Goal: Transaction & Acquisition: Download file/media

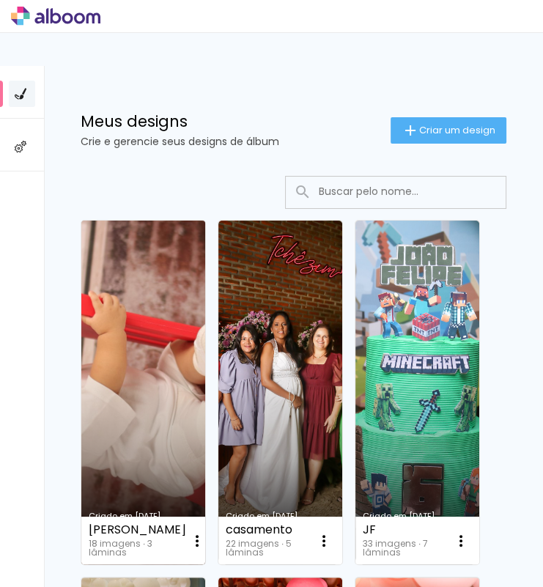
click at [196, 356] on link "Criado em [DATE]" at bounding box center [143, 393] width 124 height 344
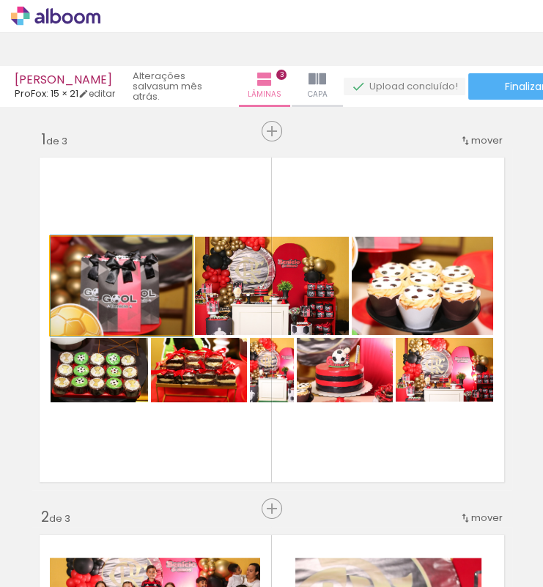
drag, startPoint x: 144, startPoint y: 274, endPoint x: 46, endPoint y: 254, distance: 99.6
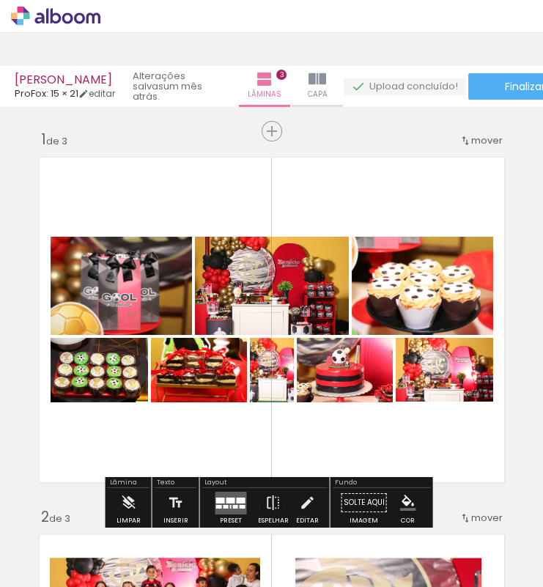
drag, startPoint x: 150, startPoint y: 278, endPoint x: -15, endPoint y: 245, distance: 168.3
click at [0, 245] on html "link( href="../../bower_components/polymer/polymer.html" rel="import" ) picture…" at bounding box center [271, 293] width 543 height 587
click at [0, 254] on html "link( href="../../bower_components/polymer/polymer.html" rel="import" ) picture…" at bounding box center [271, 293] width 543 height 587
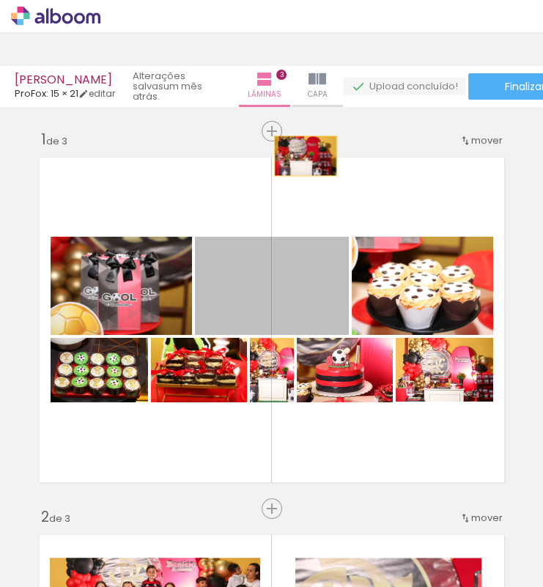
drag, startPoint x: 231, startPoint y: 278, endPoint x: 300, endPoint y: 156, distance: 140.8
click at [300, 156] on quentale-layouter at bounding box center [272, 319] width 481 height 341
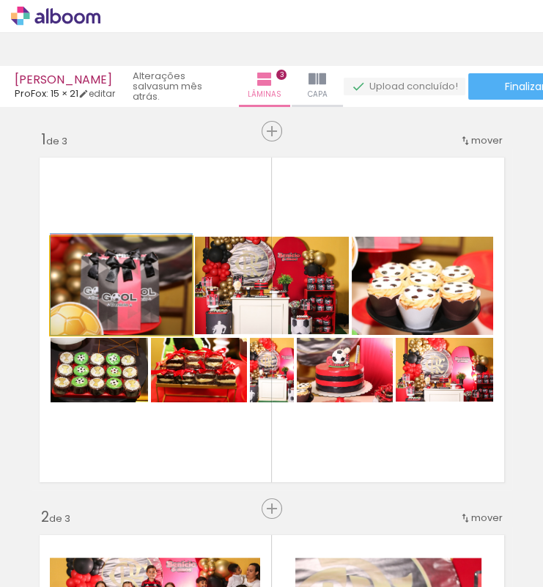
drag, startPoint x: 169, startPoint y: 267, endPoint x: 146, endPoint y: 120, distance: 149.0
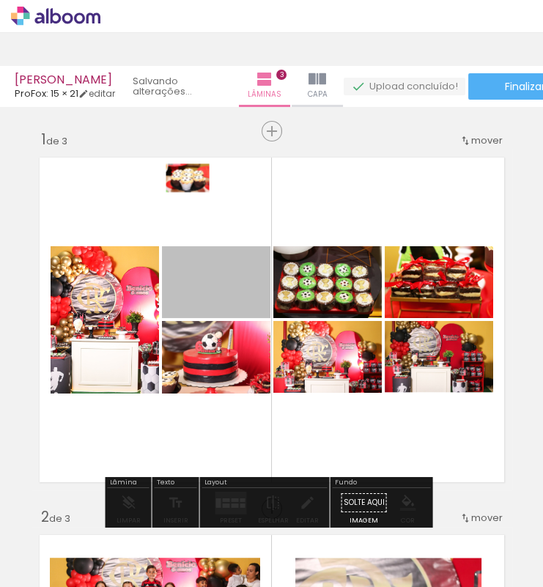
drag, startPoint x: 211, startPoint y: 283, endPoint x: 160, endPoint y: 109, distance: 181.1
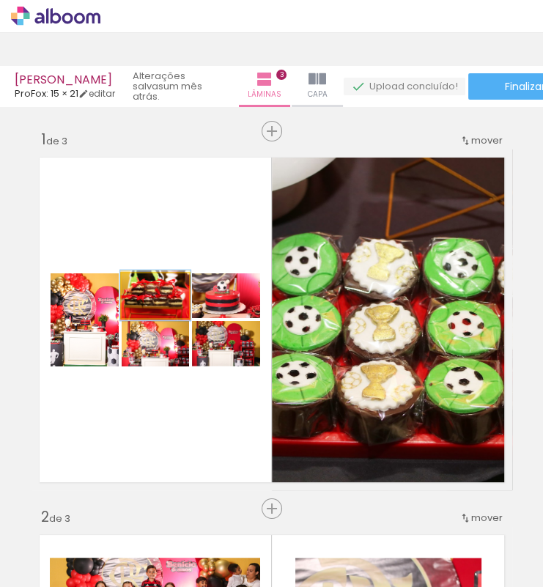
drag, startPoint x: 134, startPoint y: 284, endPoint x: 135, endPoint y: 99, distance: 184.7
type paper-slider "104"
click at [135, 0] on div "[PERSON_NAME]: 15 × 21 editar um mês atrás. Lâminas 3 Capa Finalizar Enviar álb…" at bounding box center [271, 0] width 543 height 0
drag, startPoint x: 215, startPoint y: 284, endPoint x: 211, endPoint y: 133, distance: 151.0
type paper-slider "100"
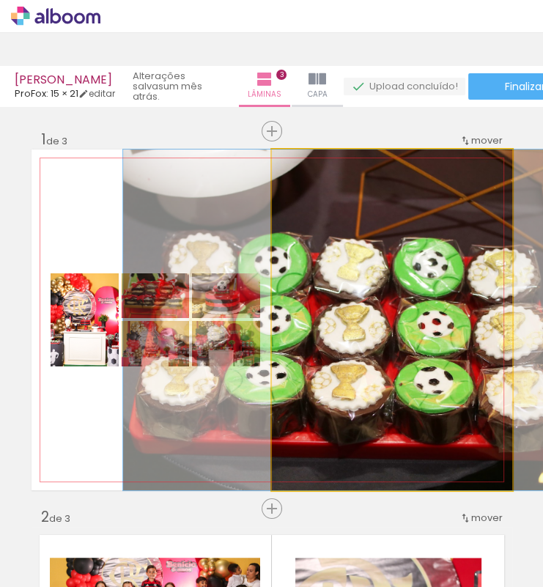
drag, startPoint x: 321, startPoint y: 257, endPoint x: 180, endPoint y: 130, distance: 189.4
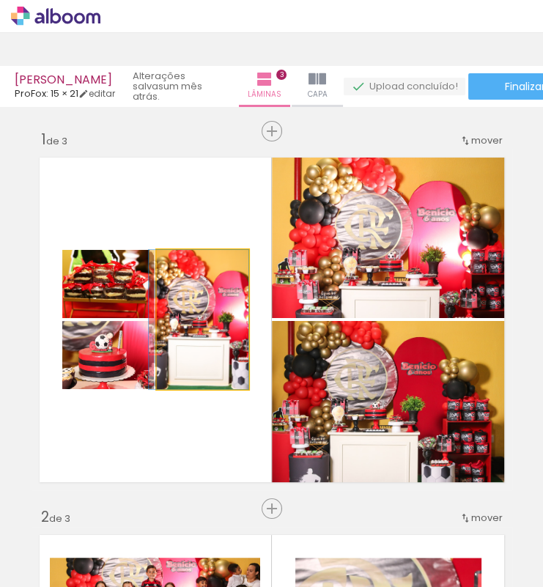
drag, startPoint x: 232, startPoint y: 272, endPoint x: 74, endPoint y: 143, distance: 204.2
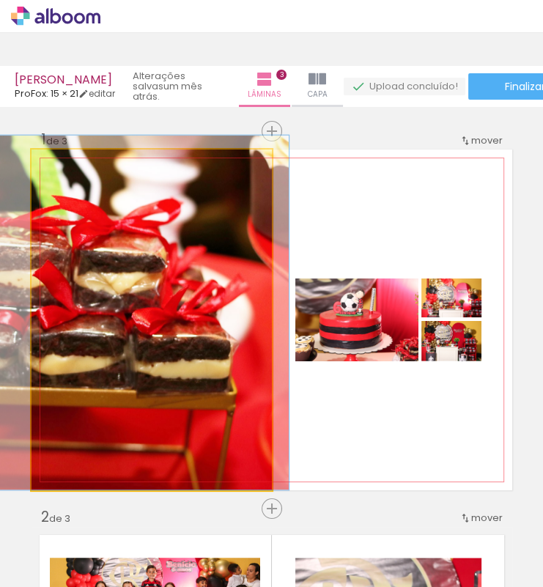
drag, startPoint x: 156, startPoint y: 248, endPoint x: 58, endPoint y: 171, distance: 124.8
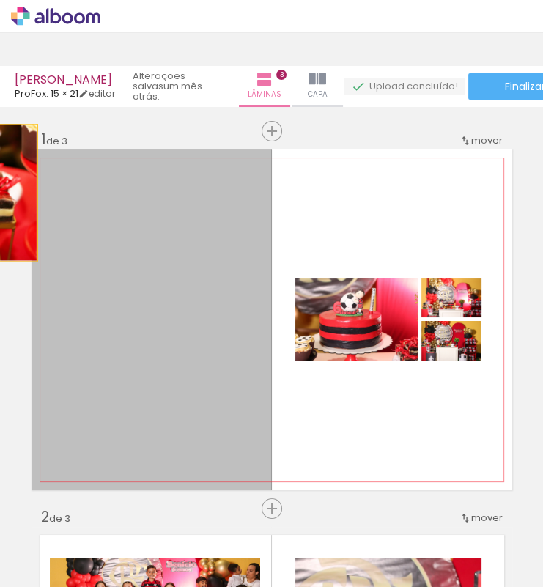
drag, startPoint x: 138, startPoint y: 229, endPoint x: -25, endPoint y: 192, distance: 166.8
click at [0, 192] on html "link( href="../../bower_components/polymer/polymer.html" rel="import" ) picture…" at bounding box center [271, 293] width 543 height 587
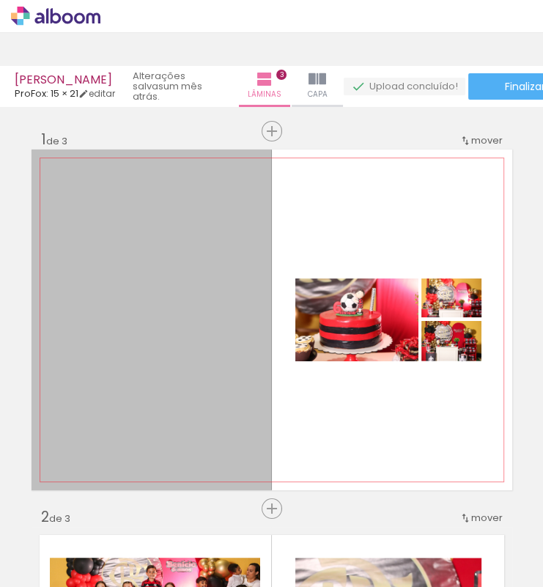
drag, startPoint x: 199, startPoint y: 291, endPoint x: -106, endPoint y: 234, distance: 310.7
click at [0, 234] on html "link( href="../../bower_components/polymer/polymer.html" rel="import" ) picture…" at bounding box center [271, 293] width 543 height 587
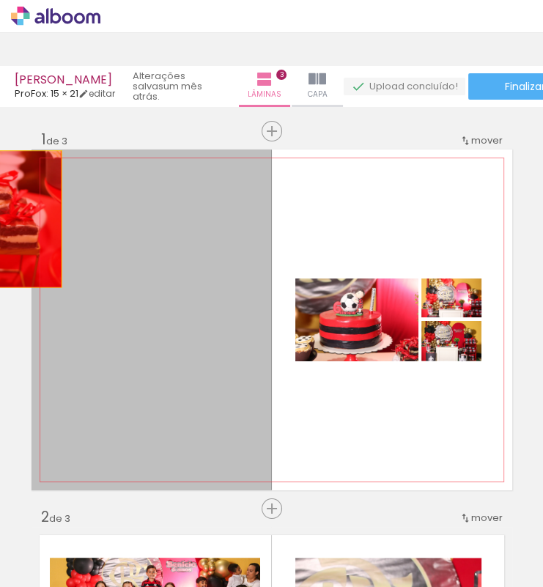
drag, startPoint x: 92, startPoint y: 259, endPoint x: 8, endPoint y: 220, distance: 92.8
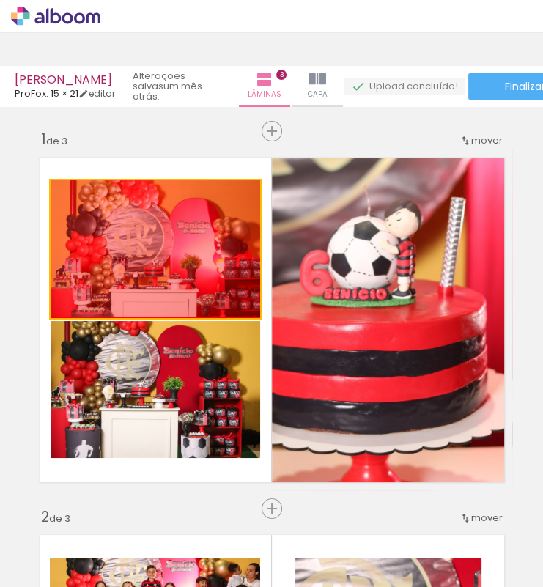
drag, startPoint x: 166, startPoint y: 287, endPoint x: -10, endPoint y: 208, distance: 192.2
click at [0, 208] on html "link( href="../../bower_components/polymer/polymer.html" rel="import" ) picture…" at bounding box center [271, 293] width 543 height 587
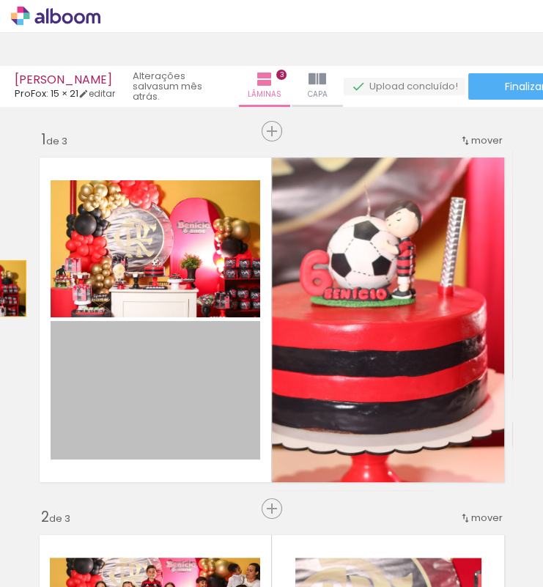
drag, startPoint x: 127, startPoint y: 338, endPoint x: -26, endPoint y: 287, distance: 161.3
click at [0, 287] on html "link( href="../../bower_components/polymer/polymer.html" rel="import" ) picture…" at bounding box center [271, 293] width 543 height 587
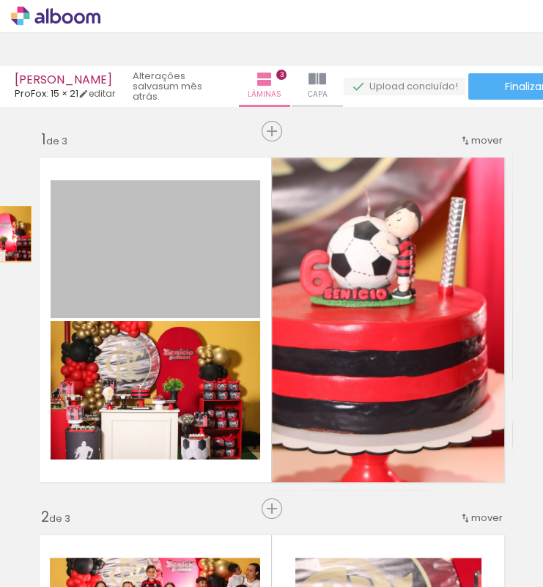
drag, startPoint x: 126, startPoint y: 273, endPoint x: -34, endPoint y: 202, distance: 174.9
click at [0, 202] on html "link( href="../../bower_components/polymer/polymer.html" rel="import" ) picture…" at bounding box center [271, 293] width 543 height 587
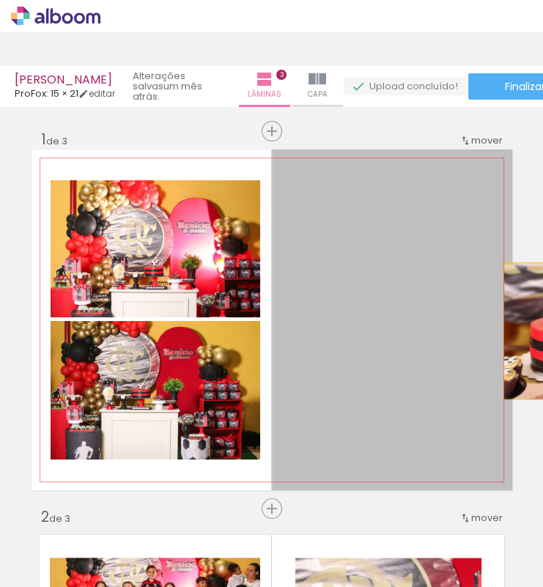
scroll to position [0, 53]
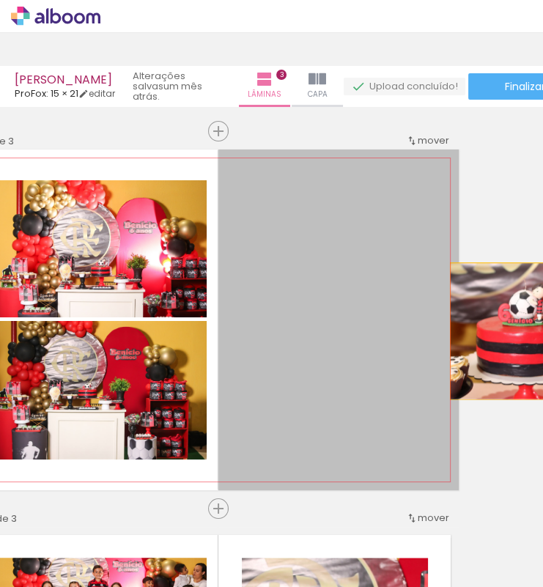
drag, startPoint x: 417, startPoint y: 329, endPoint x: 547, endPoint y: 331, distance: 129.7
click at [542, 331] on html "link( href="../../bower_components/polymer/polymer.html" rel="import" ) picture…" at bounding box center [271, 293] width 543 height 587
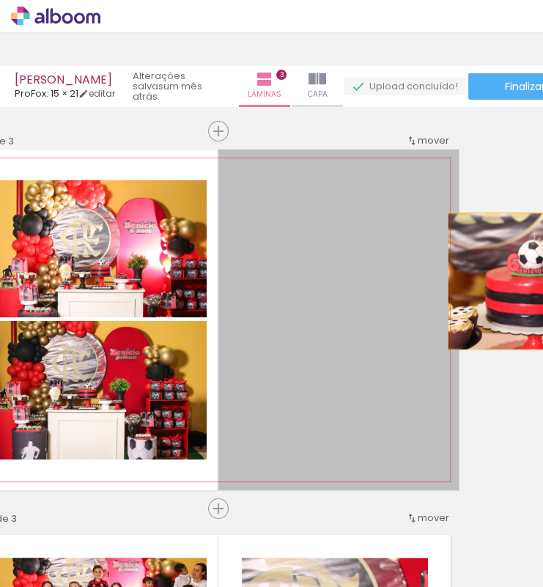
drag, startPoint x: 317, startPoint y: 312, endPoint x: 493, endPoint y: 281, distance: 178.7
click at [493, 281] on div "Inserir lâmina 1 de 3 Inserir lâmina 2 de 3 Inserir lâmina 3 de 3 Confirmar Can…" at bounding box center [271, 347] width 543 height 480
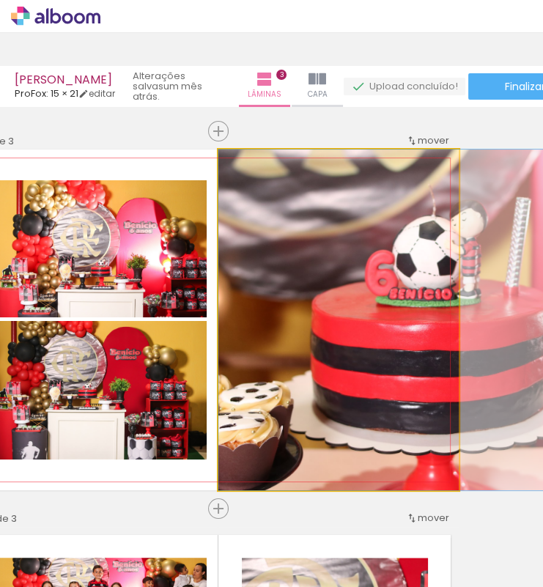
drag, startPoint x: 254, startPoint y: 256, endPoint x: 443, endPoint y: 219, distance: 193.3
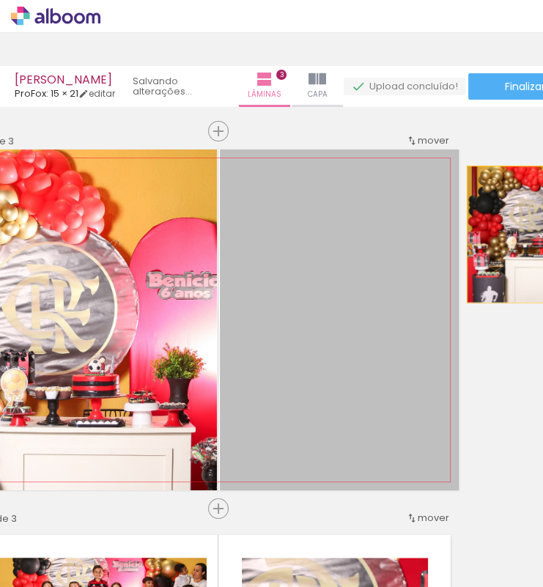
drag, startPoint x: 358, startPoint y: 239, endPoint x: 510, endPoint y: 234, distance: 152.5
click at [510, 234] on div "Inserir lâmina 1 de 3 Inserir lâmina 2 de 3 Inserir lâmina 3 de 3 Confirmar Can…" at bounding box center [271, 347] width 543 height 480
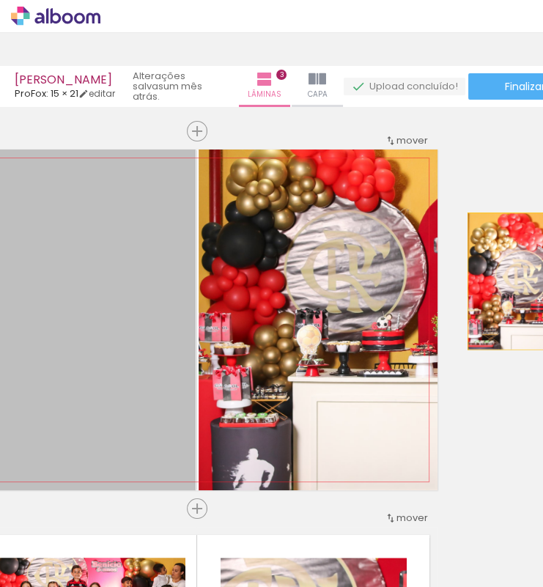
drag, startPoint x: 150, startPoint y: 258, endPoint x: 538, endPoint y: 282, distance: 388.4
click at [538, 282] on div "Inserir lâmina 1 de 3 Inserir lâmina 2 de 3 Inserir lâmina 3 de 3 Confirmar Can…" at bounding box center [271, 347] width 543 height 480
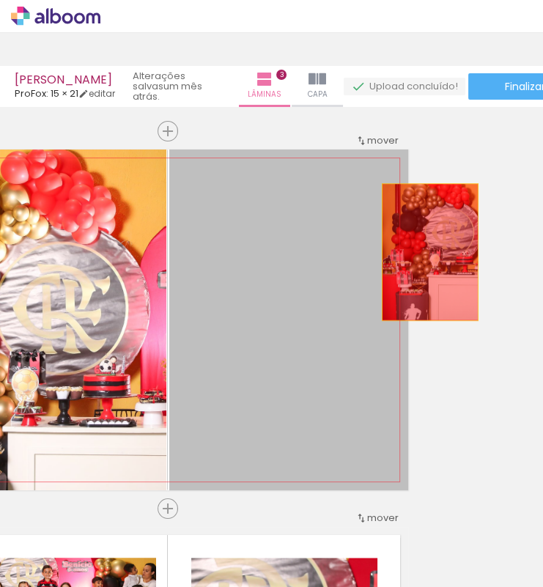
drag, startPoint x: 410, startPoint y: 251, endPoint x: 427, endPoint y: 252, distance: 16.9
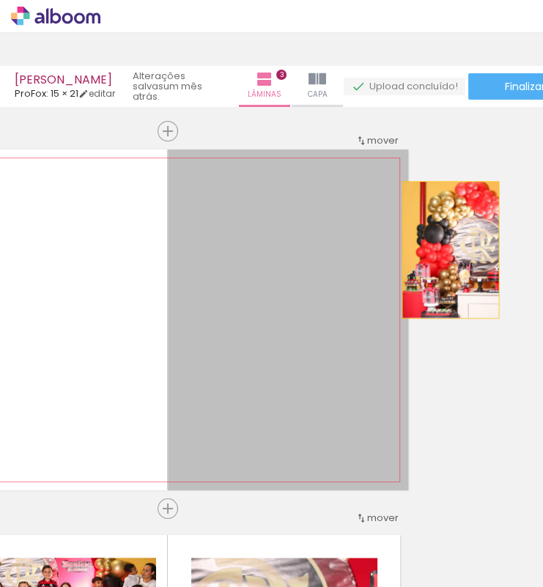
drag, startPoint x: 229, startPoint y: 356, endPoint x: 463, endPoint y: 250, distance: 257.4
click at [463, 250] on div "Inserir lâmina 1 de 3 Inserir lâmina 2 de 3 Inserir lâmina 3 de 3 Confirmar Can…" at bounding box center [271, 347] width 543 height 480
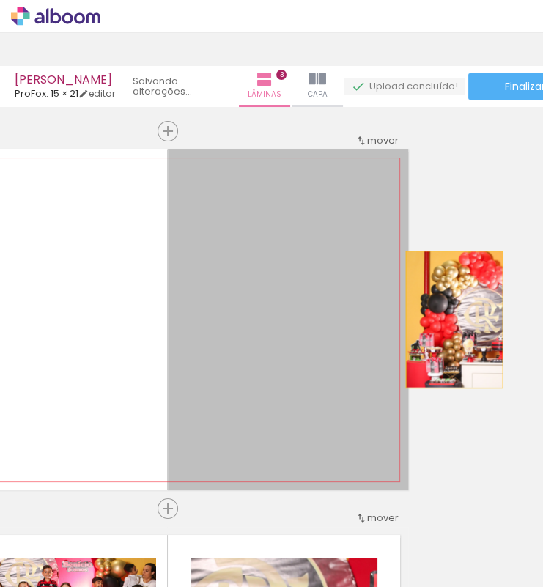
drag, startPoint x: 261, startPoint y: 317, endPoint x: 450, endPoint y: 320, distance: 189.1
click at [450, 320] on div "Inserir lâmina 1 de 3 Inserir lâmina 2 de 3 Inserir lâmina 3 de 3 Confirmar Can…" at bounding box center [271, 347] width 543 height 480
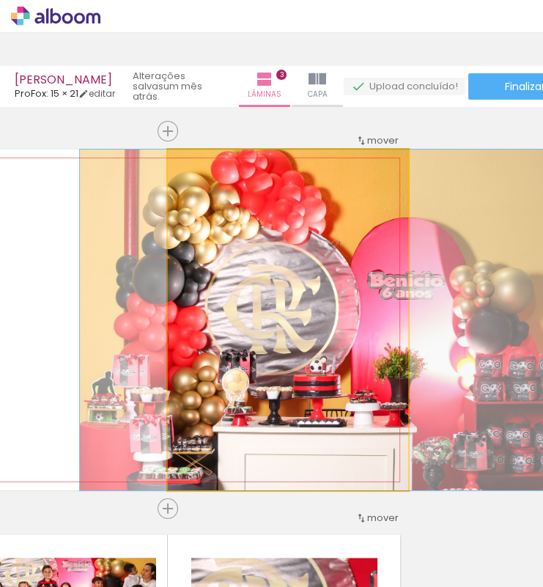
scroll to position [0, 0]
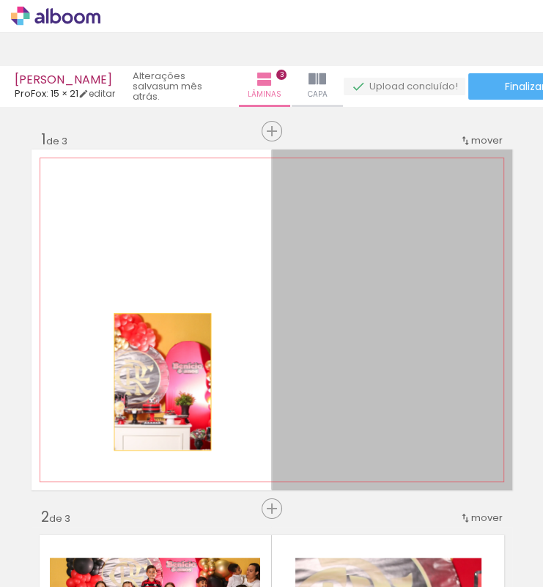
drag, startPoint x: 291, startPoint y: 366, endPoint x: 48, endPoint y: 383, distance: 243.1
click at [48, 382] on quentale-layouter at bounding box center [272, 319] width 481 height 341
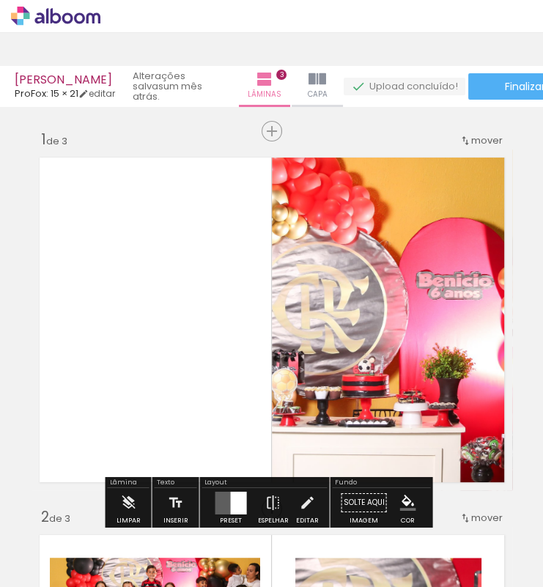
drag, startPoint x: 293, startPoint y: 358, endPoint x: 476, endPoint y: 204, distance: 238.7
click at [476, 204] on quentale-layouter at bounding box center [272, 319] width 481 height 341
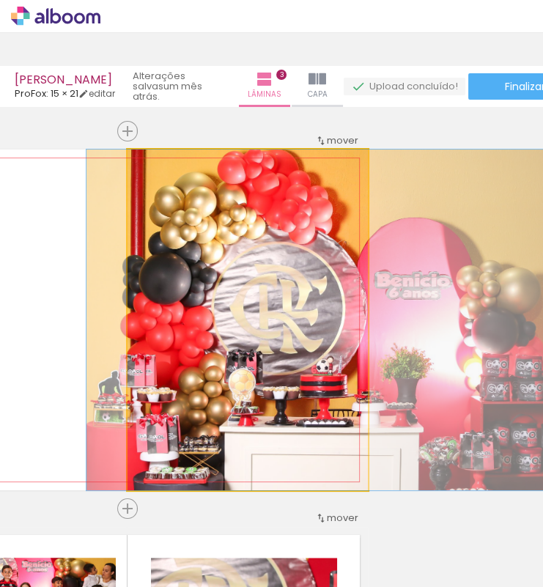
scroll to position [0, 139]
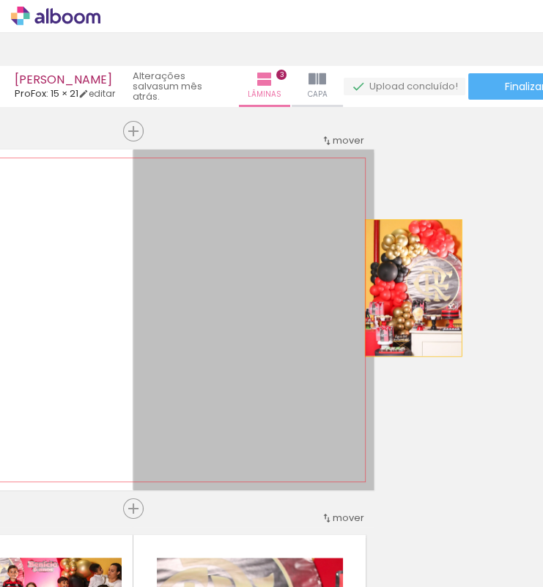
drag, startPoint x: 396, startPoint y: 265, endPoint x: 521, endPoint y: 293, distance: 127.8
click at [542, 288] on html "link( href="../../bower_components/polymer/polymer.html" rel="import" ) picture…" at bounding box center [271, 293] width 543 height 587
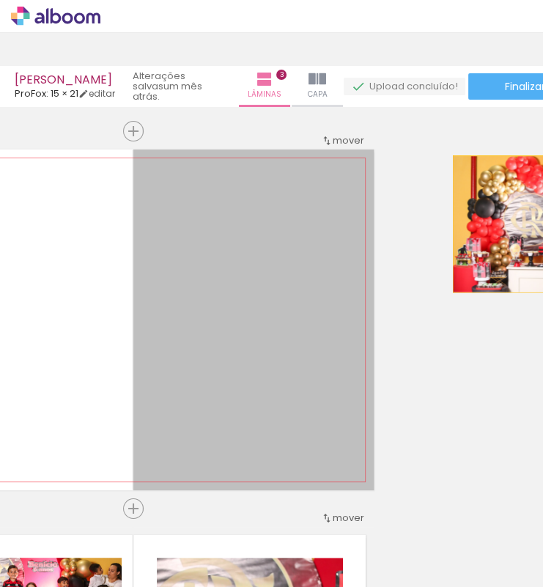
drag, startPoint x: 242, startPoint y: 229, endPoint x: 496, endPoint y: 224, distance: 254.3
click at [496, 224] on div "Inserir lâmina 1 de 3 Inserir lâmina 2 de 3 Inserir lâmina 3 de 3 Confirmar Can…" at bounding box center [271, 347] width 543 height 480
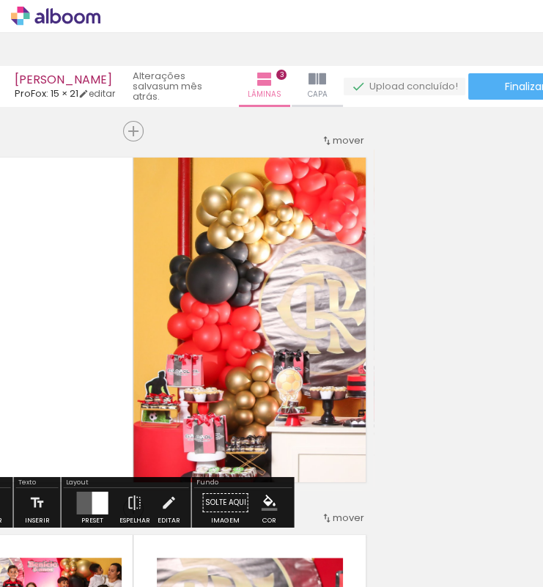
click at [117, 513] on iron-icon at bounding box center [114, 508] width 15 height 15
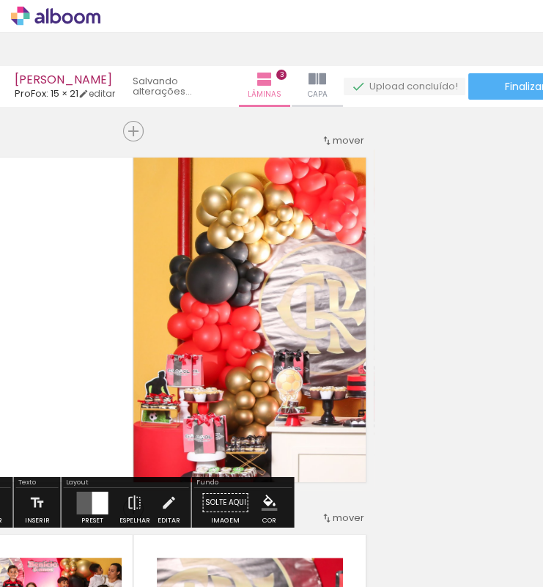
click at [117, 513] on iron-icon at bounding box center [114, 508] width 15 height 15
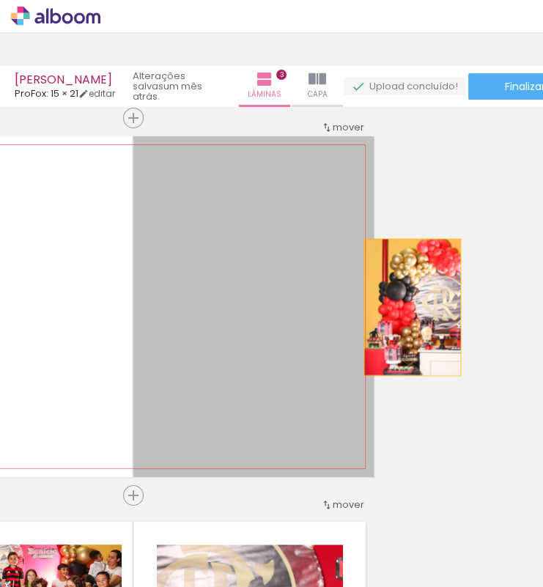
scroll to position [18, 139]
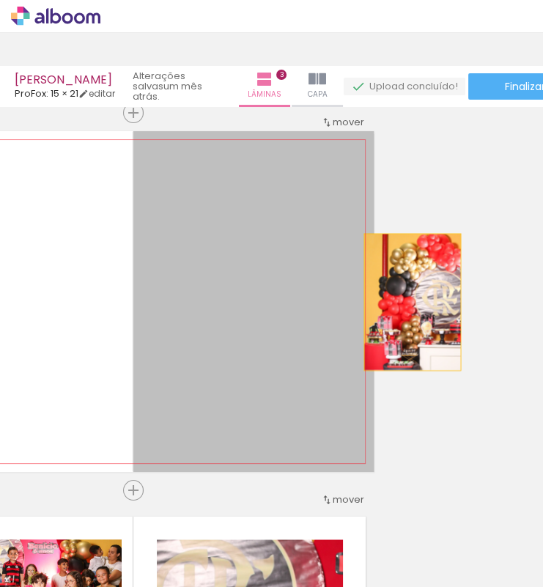
drag, startPoint x: 298, startPoint y: 310, endPoint x: 410, endPoint y: 317, distance: 113.0
click at [410, 317] on div "Inserir lâmina 1 de 3 Inserir lâmina 2 de 3 Inserir lâmina 3 de 3 Confirmar Can…" at bounding box center [271, 347] width 543 height 480
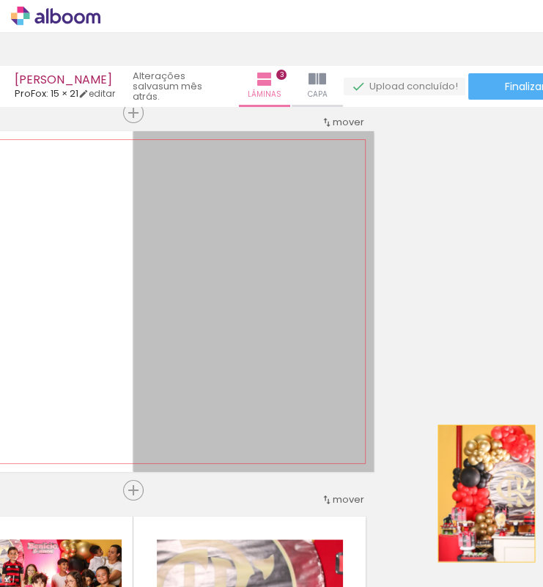
drag, startPoint x: 276, startPoint y: 297, endPoint x: 481, endPoint y: 494, distance: 285.1
click at [481, 494] on div "Inserir lâmina 1 de 3 Inserir lâmina 2 de 3 Inserir lâmina 3 de 3 Confirmar Can…" at bounding box center [271, 347] width 543 height 480
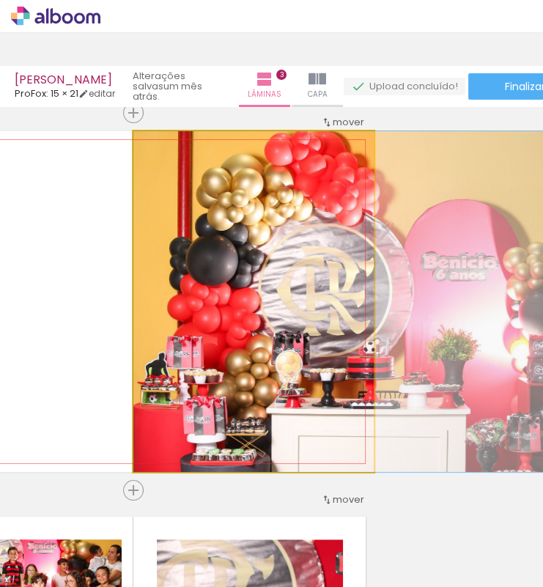
drag
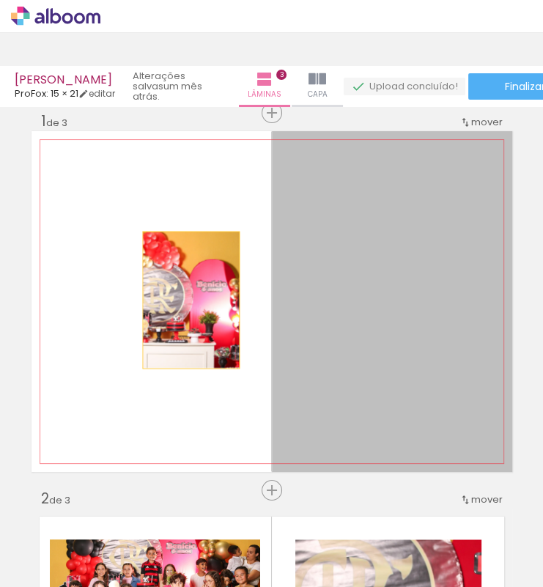
scroll to position [18, 0]
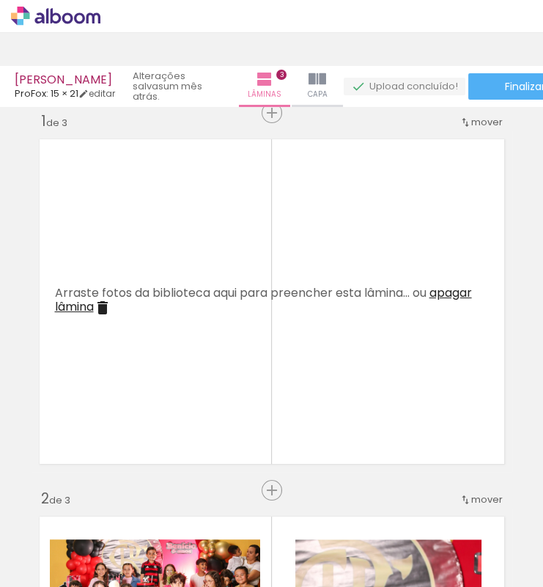
click at [122, 508] on iron-icon at bounding box center [114, 508] width 15 height 15
click at [122, 507] on iron-icon at bounding box center [114, 508] width 15 height 15
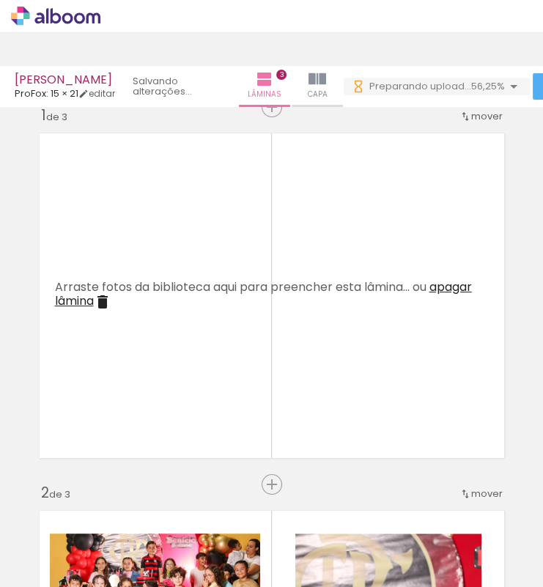
scroll to position [0, 374]
click at [120, 578] on iron-horizontal-list at bounding box center [105, 541] width 29 height 92
click at [120, 583] on iron-horizontal-list at bounding box center [105, 541] width 29 height 92
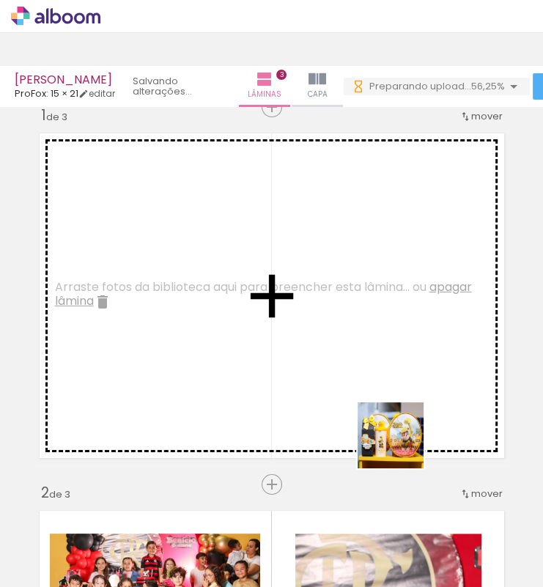
click at [361, 344] on quentale-workspace at bounding box center [271, 293] width 543 height 587
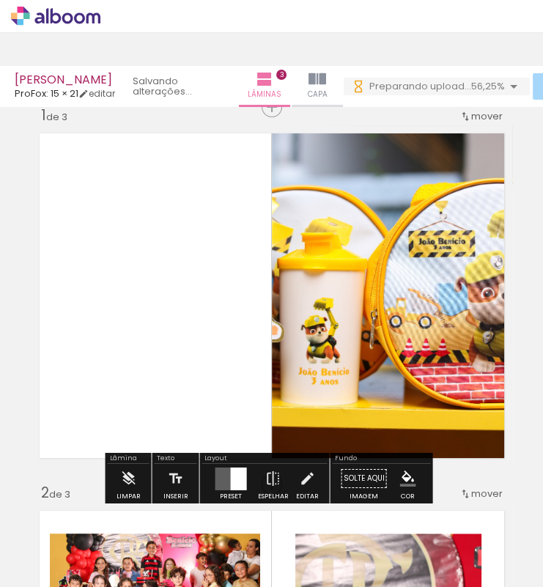
scroll to position [0, 525]
click at [120, 586] on iron-horizontal-list at bounding box center [105, 541] width 29 height 92
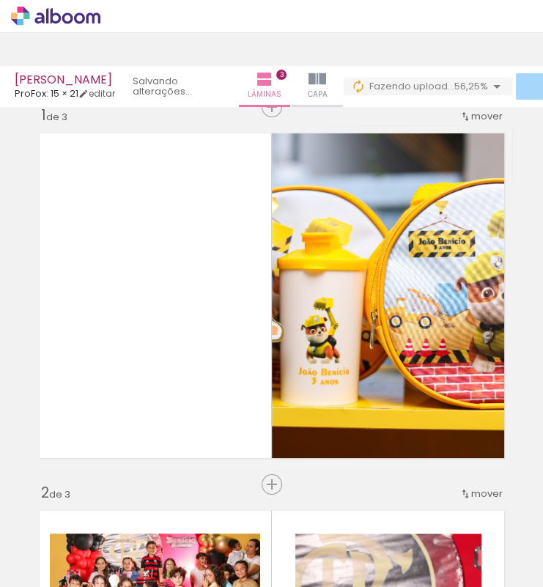
click at [120, 583] on iron-horizontal-list at bounding box center [105, 541] width 29 height 92
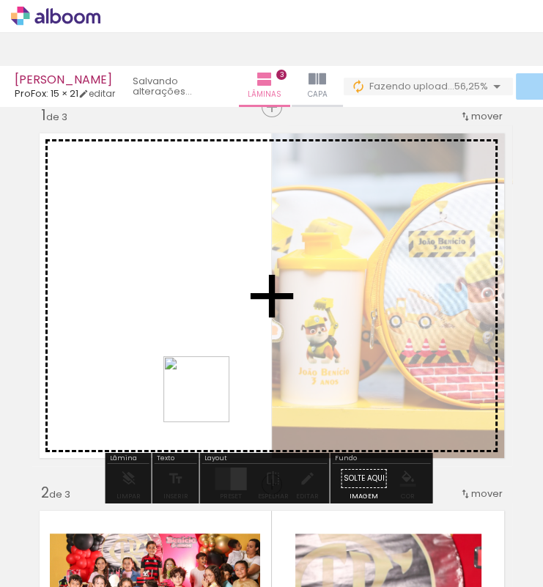
click at [208, 394] on quentale-workspace at bounding box center [271, 293] width 543 height 587
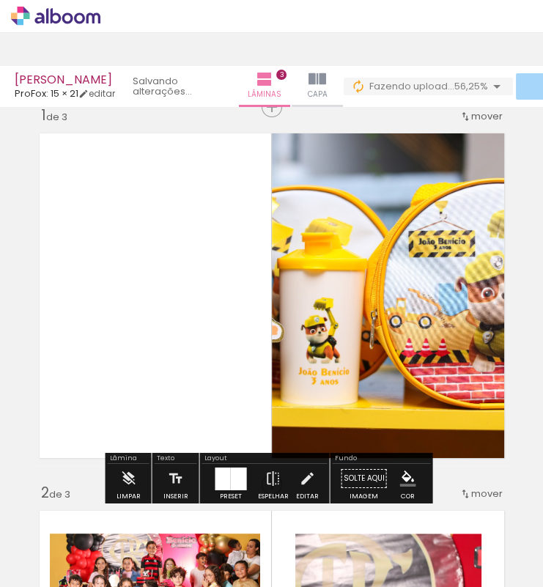
click at [278, 326] on quentale-workspace at bounding box center [271, 293] width 543 height 587
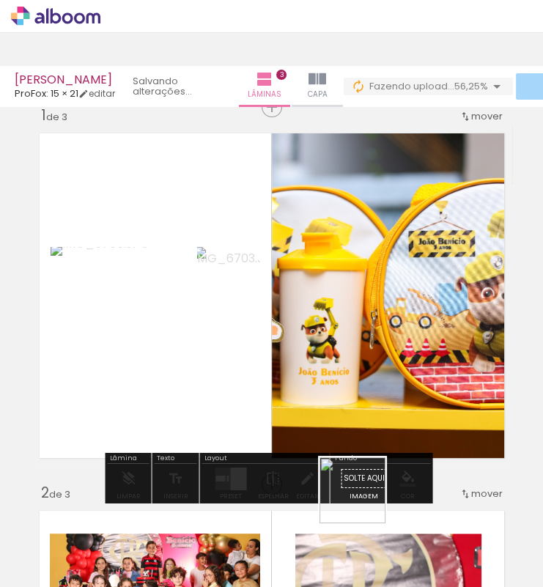
click at [355, 362] on quentale-workspace at bounding box center [271, 293] width 543 height 587
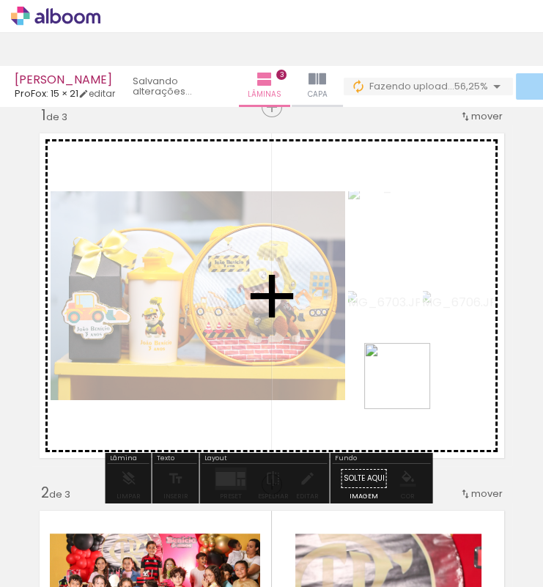
click at [406, 377] on quentale-workspace at bounding box center [271, 293] width 543 height 587
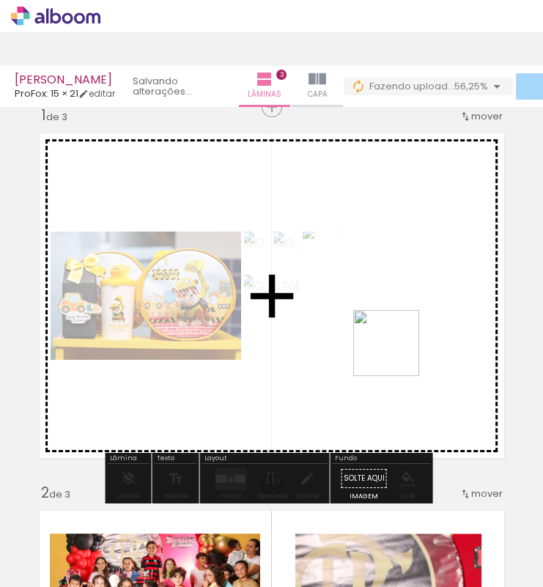
click at [397, 354] on quentale-workspace at bounding box center [271, 293] width 543 height 587
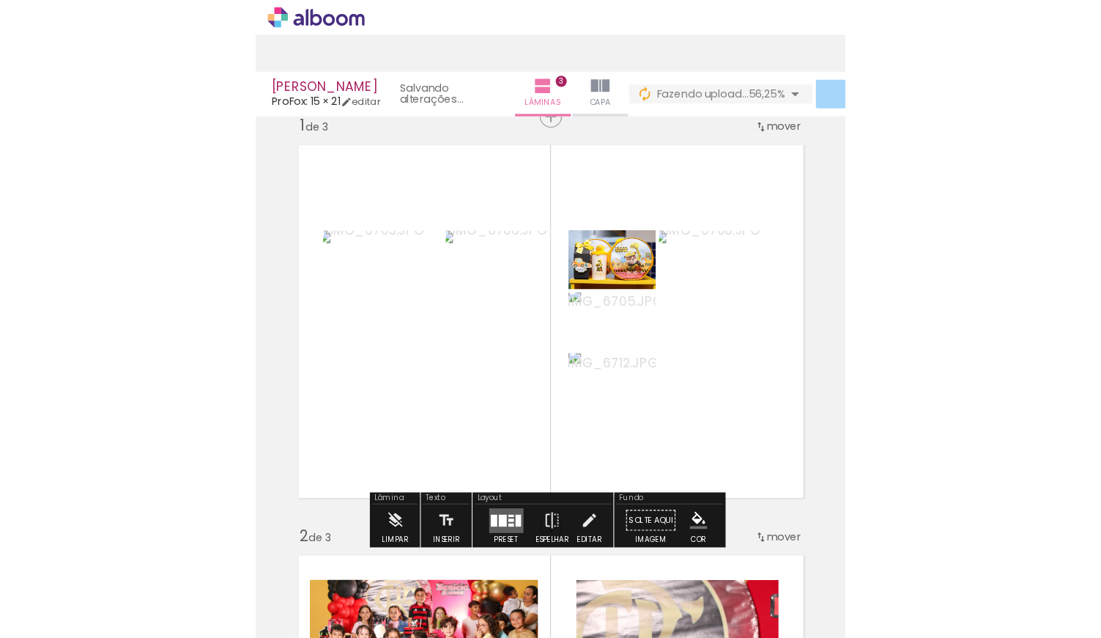
scroll to position [0, 880]
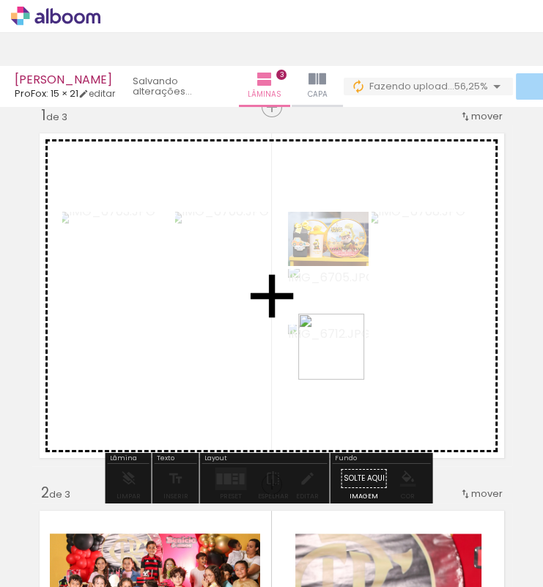
click at [342, 358] on quentale-workspace at bounding box center [271, 293] width 543 height 587
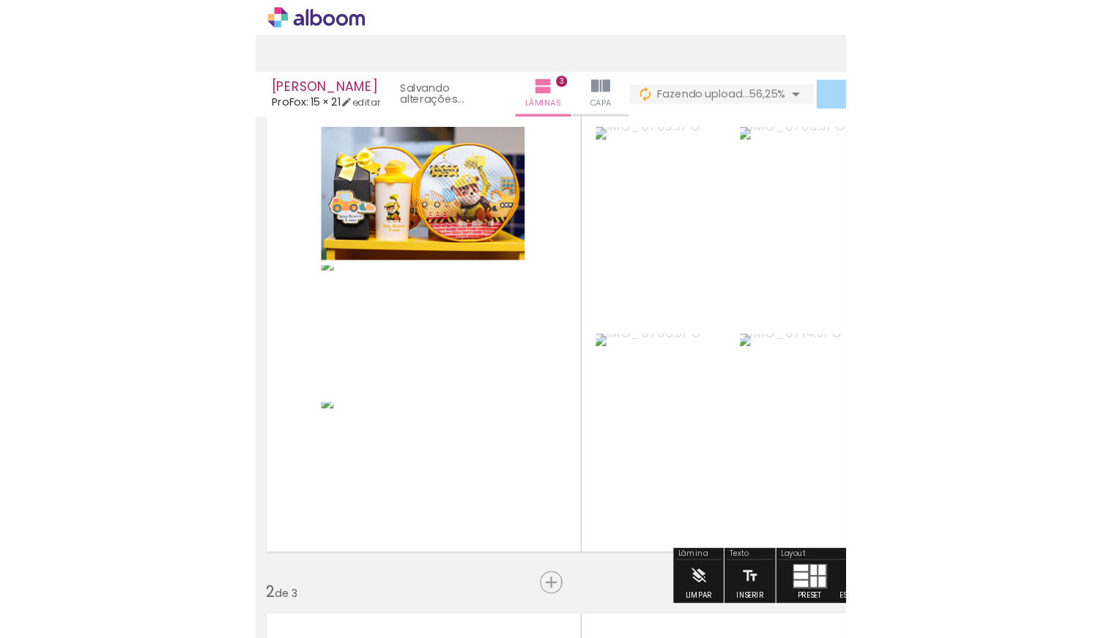
scroll to position [0, 322]
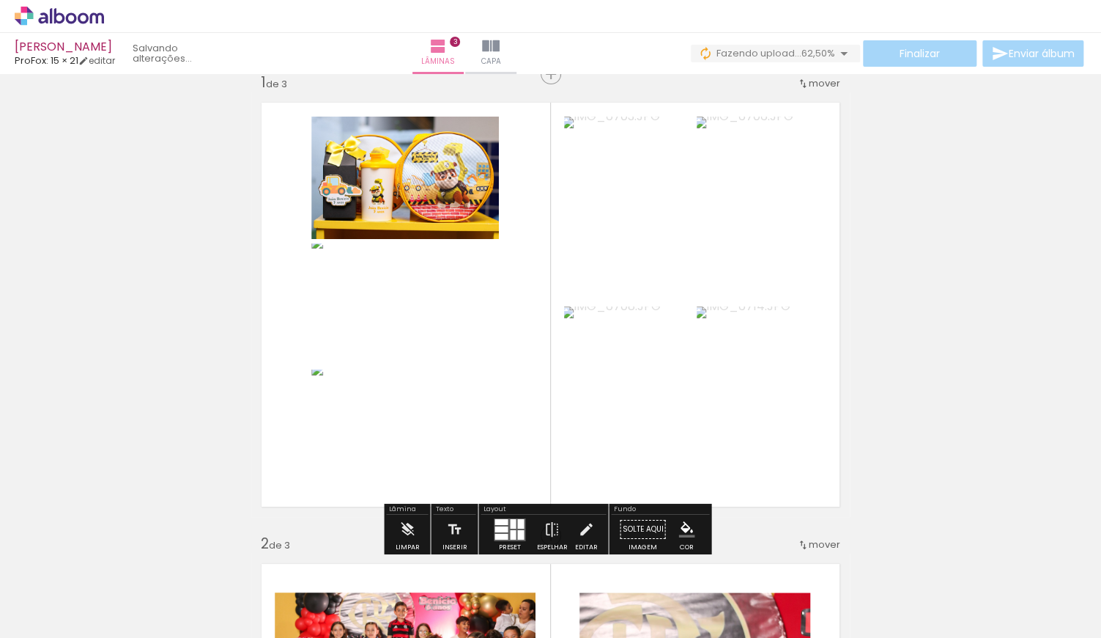
click at [503, 522] on div at bounding box center [501, 521] width 13 height 6
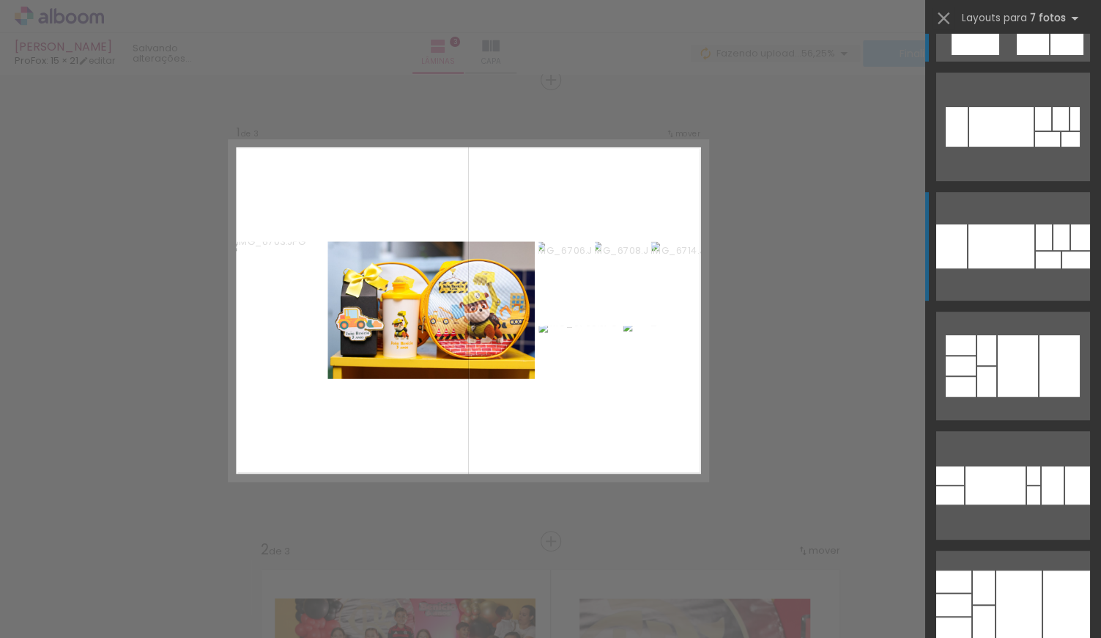
scroll to position [188, 0]
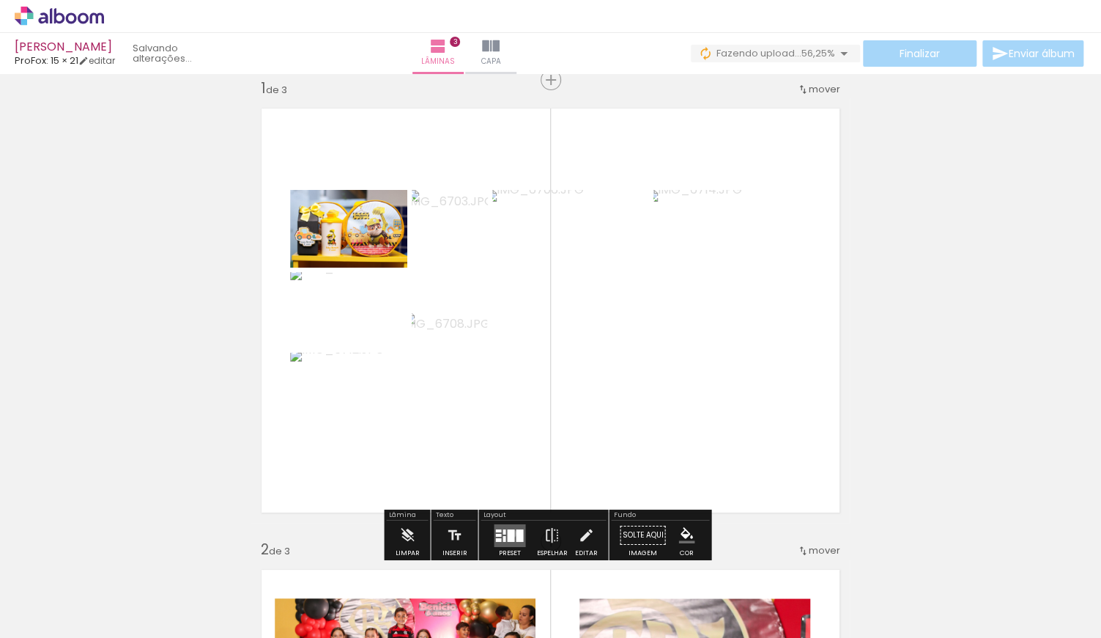
click at [509, 533] on div at bounding box center [510, 534] width 7 height 12
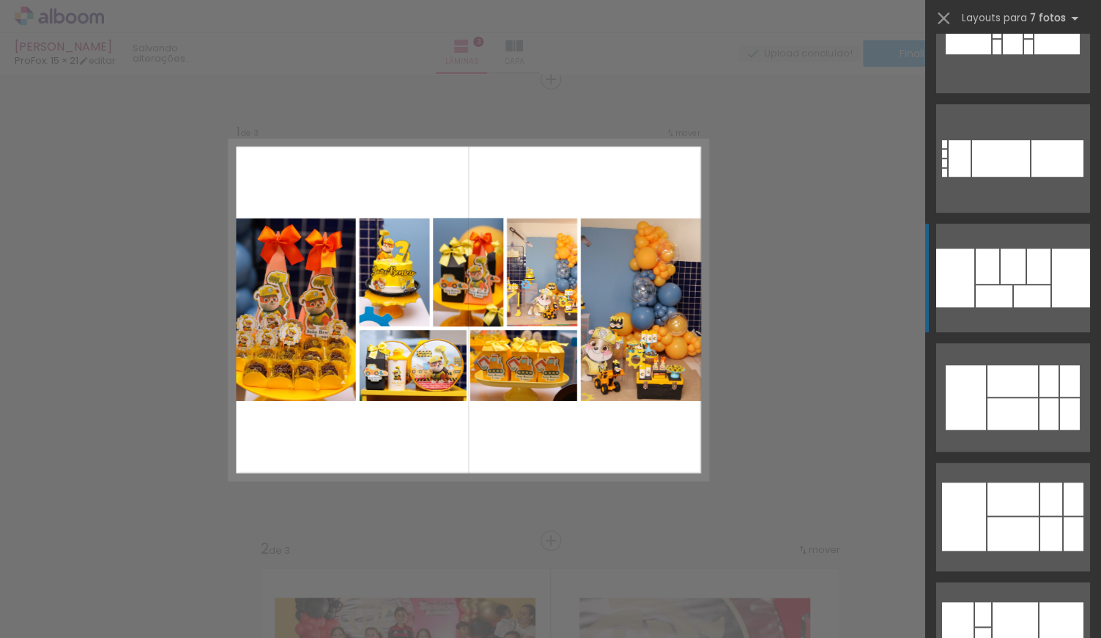
scroll to position [3568, 0]
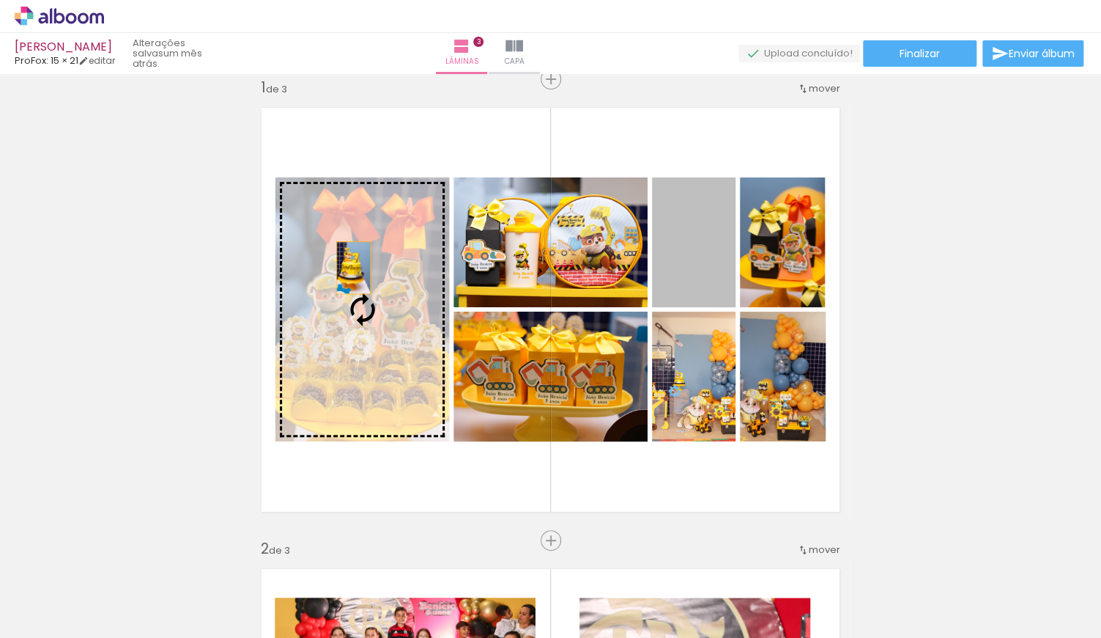
drag, startPoint x: 694, startPoint y: 262, endPoint x: 349, endPoint y: 268, distance: 345.2
click at [0, 0] on slot at bounding box center [0, 0] width 0 height 0
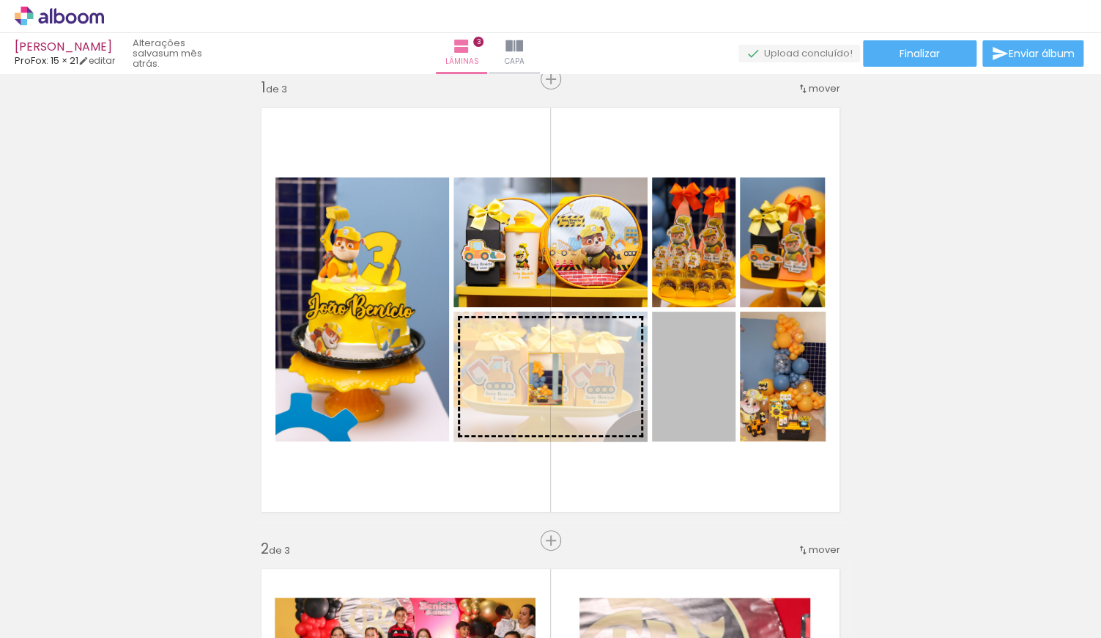
drag, startPoint x: 541, startPoint y: 380, endPoint x: 528, endPoint y: 377, distance: 12.7
click at [0, 0] on slot at bounding box center [0, 0] width 0 height 0
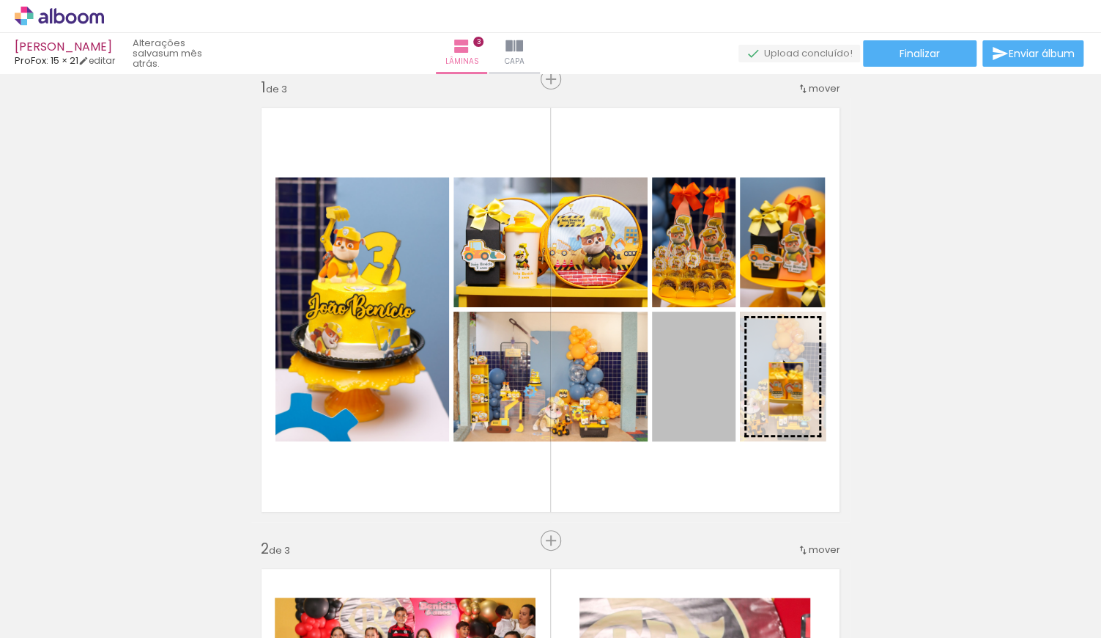
drag, startPoint x: 708, startPoint y: 384, endPoint x: 781, endPoint y: 389, distance: 73.5
click at [0, 0] on slot at bounding box center [0, 0] width 0 height 0
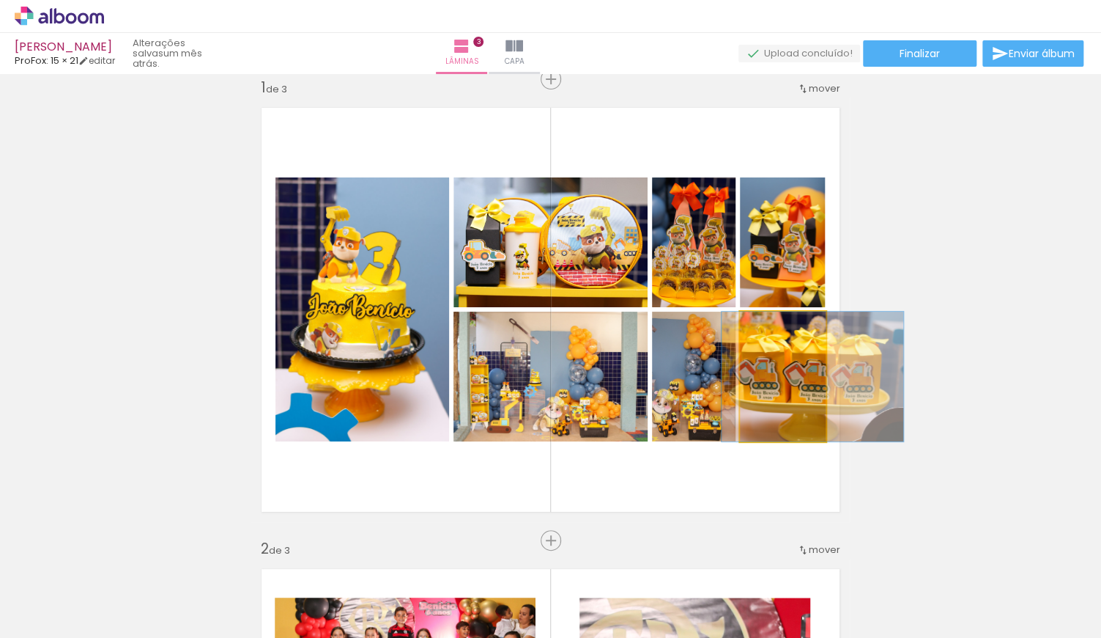
drag, startPoint x: 781, startPoint y: 385, endPoint x: 811, endPoint y: 388, distance: 30.3
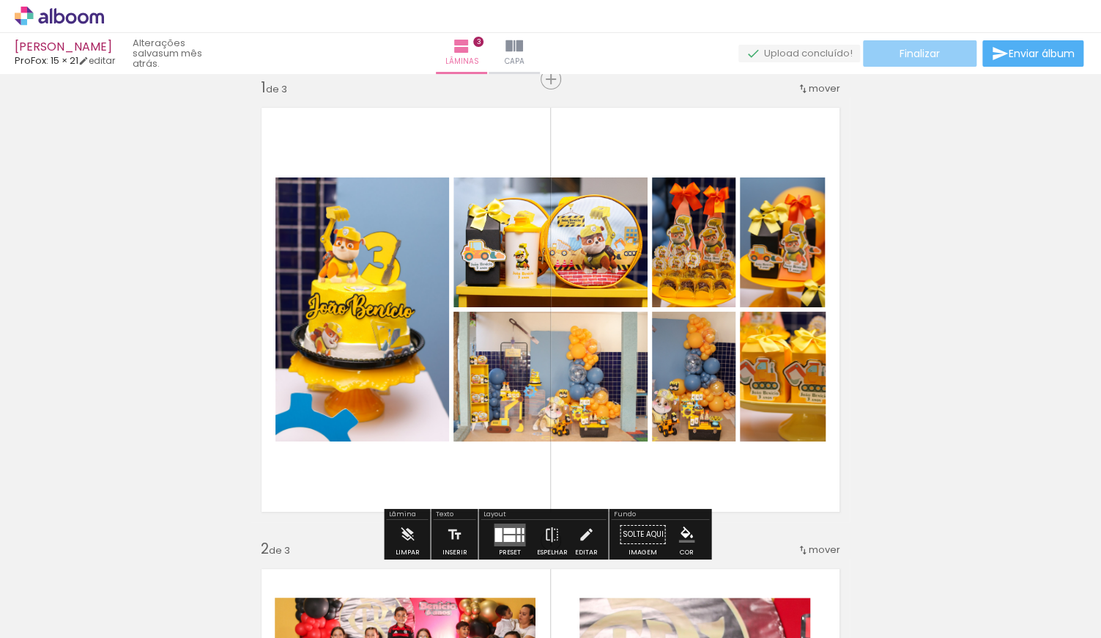
click at [542, 55] on paper-button "Finalizar" at bounding box center [920, 53] width 114 height 26
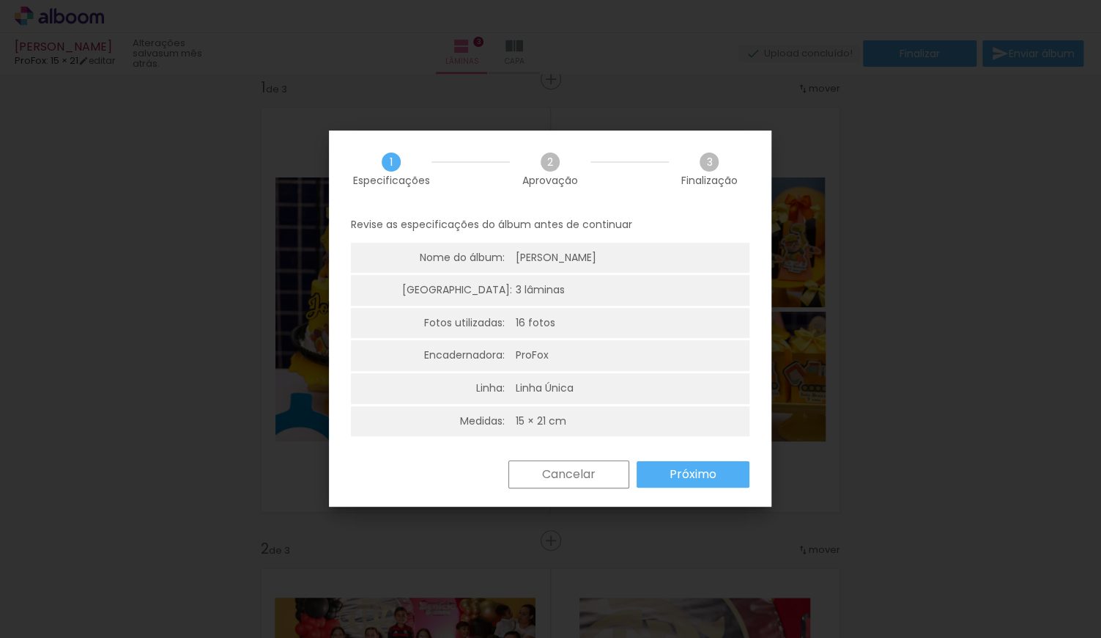
click at [0, 0] on slot "Próximo" at bounding box center [0, 0] width 0 height 0
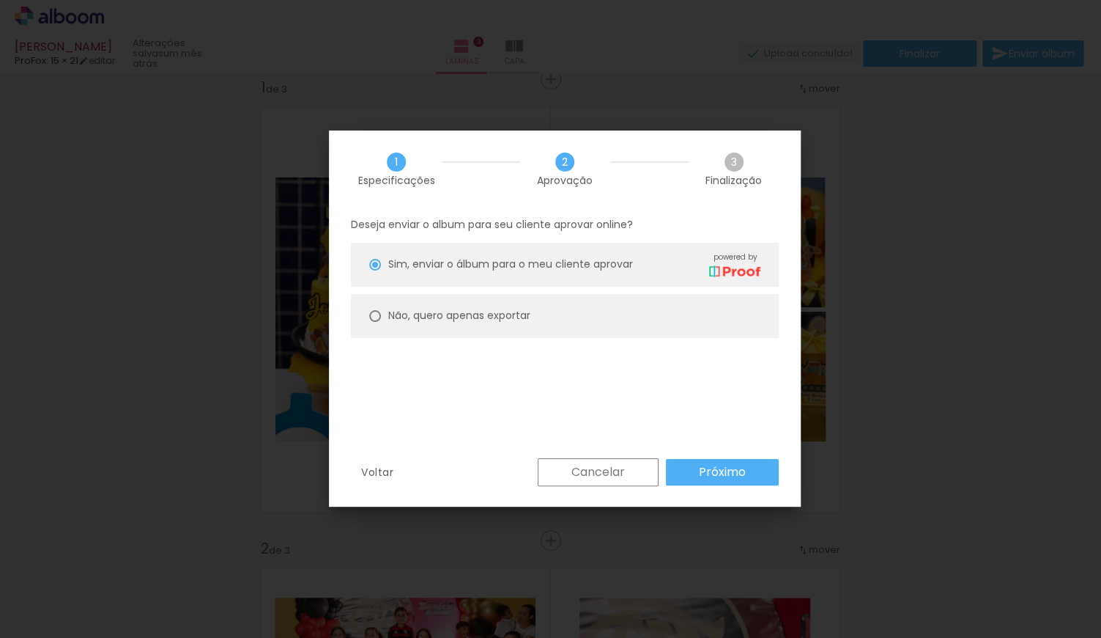
click at [542, 307] on paper-radio-button "Não, quero apenas exportar" at bounding box center [565, 316] width 428 height 44
type paper-radio-button "on"
click at [0, 0] on slot "Próximo" at bounding box center [0, 0] width 0 height 0
type input "Alta, 300 DPI"
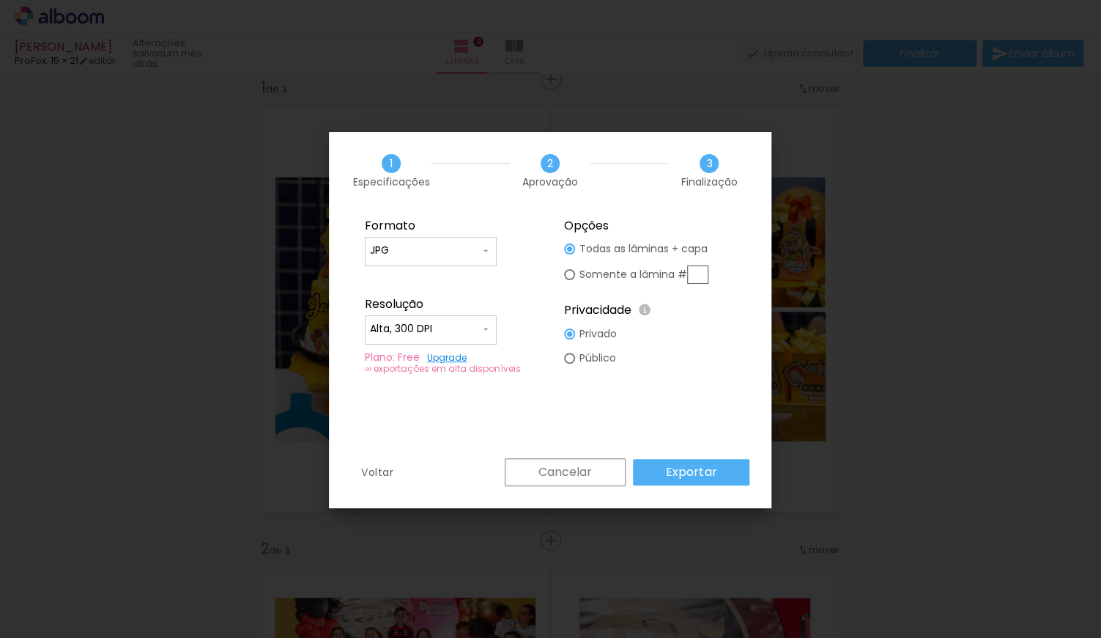
click at [542, 284] on input "text" at bounding box center [697, 274] width 21 height 18
type paper-radio-button "on"
type input "1"
click at [0, 0] on slot "Exportar" at bounding box center [0, 0] width 0 height 0
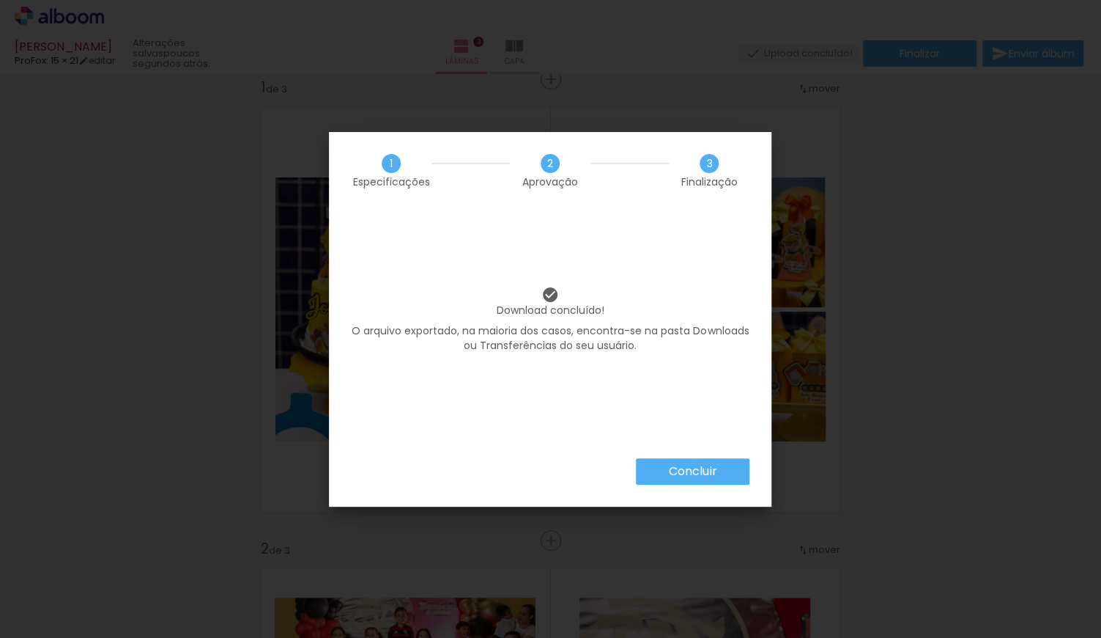
click at [0, 0] on slot "Concluir" at bounding box center [0, 0] width 0 height 0
